Goal: Task Accomplishment & Management: Manage account settings

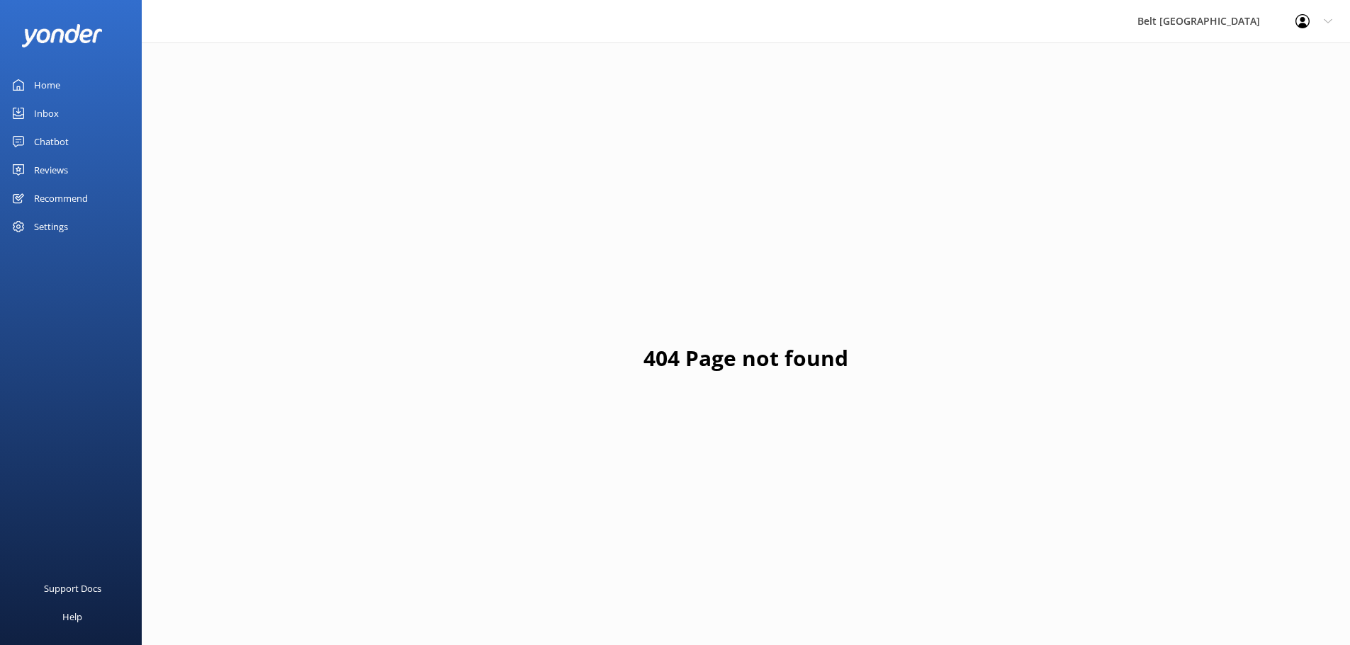
click at [80, 174] on link "Reviews" at bounding box center [71, 170] width 142 height 28
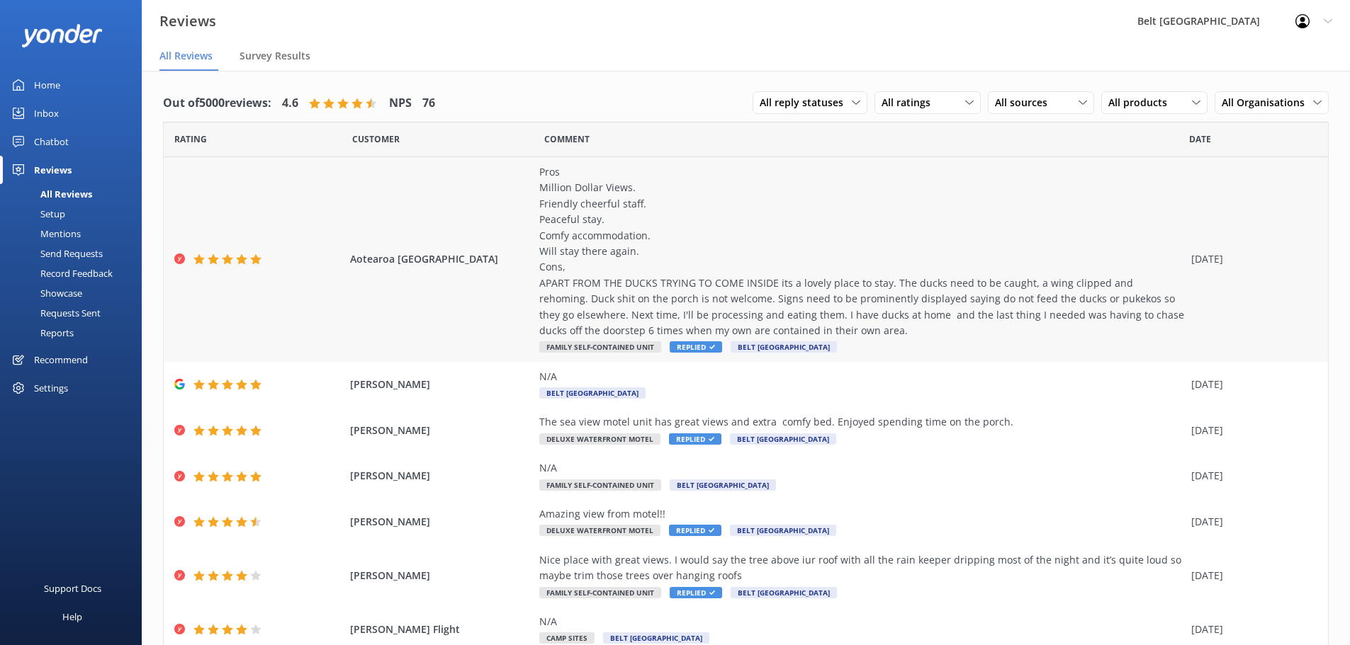
click at [808, 298] on div "Pros Million Dollar Views. Friendly cheerful staff. Peaceful stay. Comfy accomm…" at bounding box center [861, 251] width 645 height 174
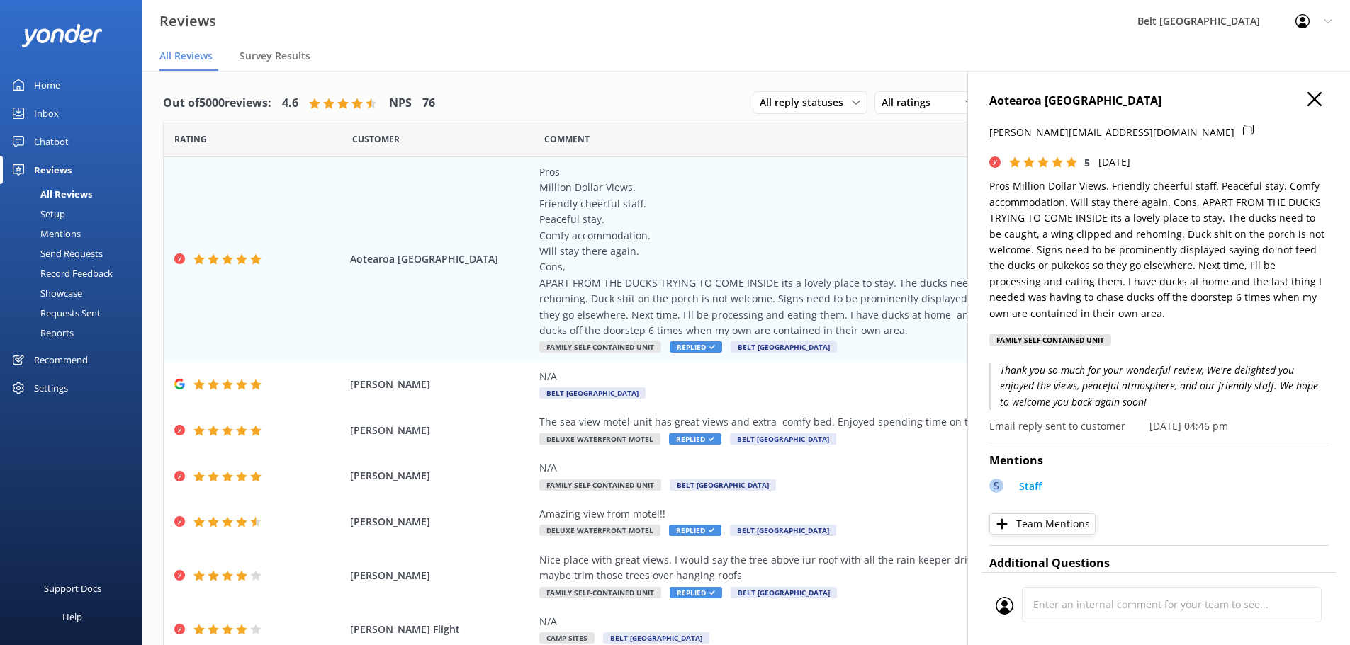
click at [1307, 102] on icon "button" at bounding box center [1314, 99] width 14 height 14
